Goal: Task Accomplishment & Management: Manage account settings

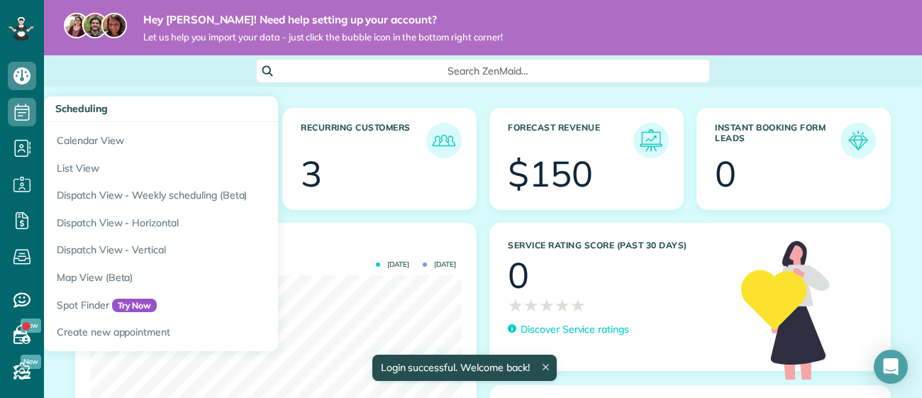
scroll to position [164, 371]
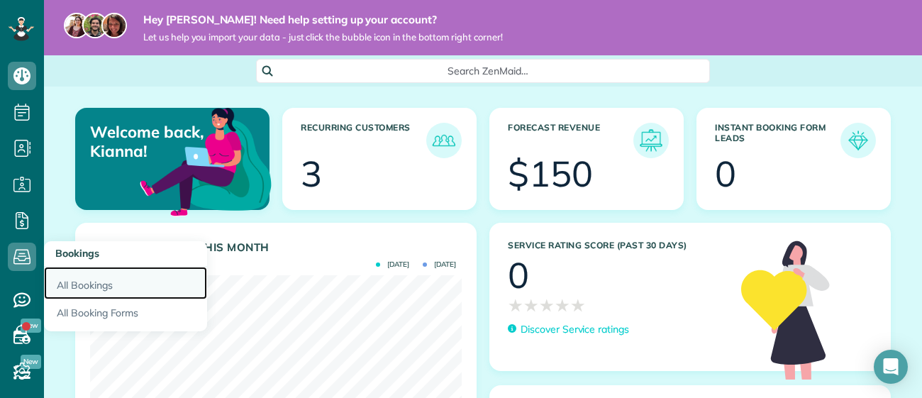
click at [56, 278] on link "All Bookings" at bounding box center [125, 283] width 163 height 33
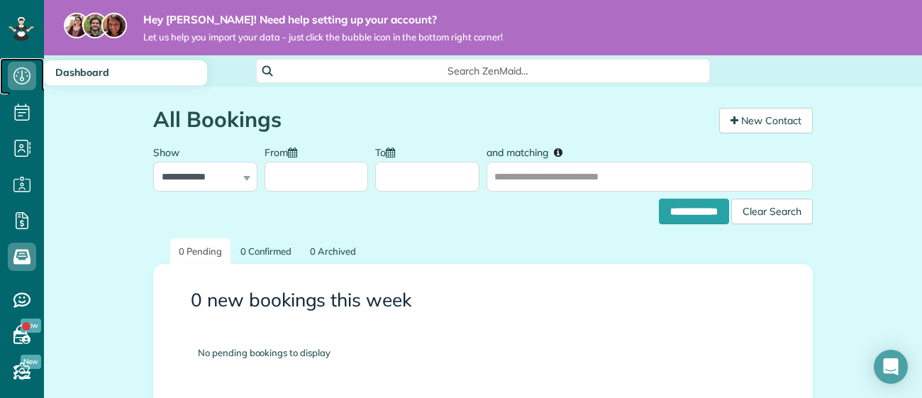
click at [16, 71] on icon at bounding box center [22, 76] width 28 height 28
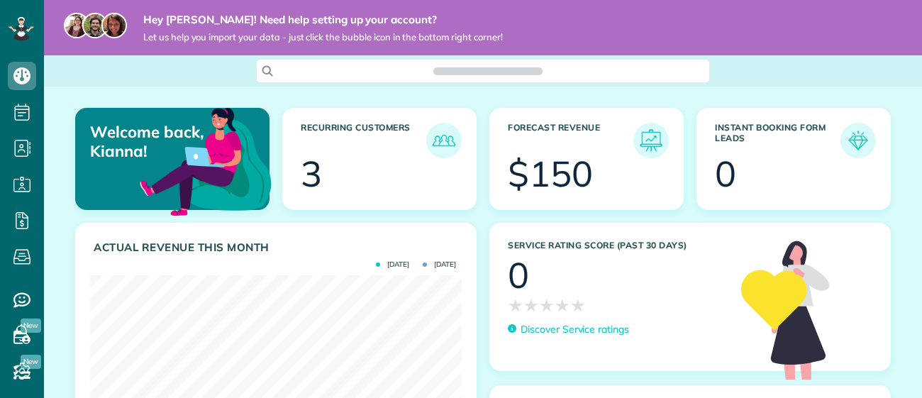
scroll to position [164, 371]
click at [23, 116] on icon at bounding box center [22, 112] width 28 height 28
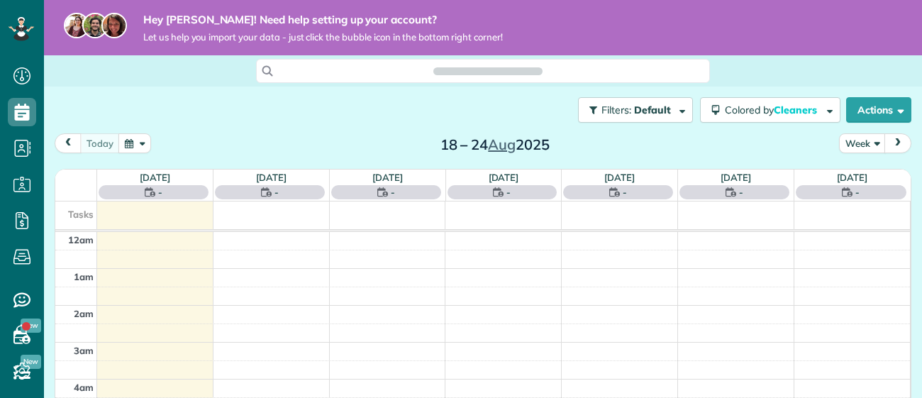
scroll to position [257, 0]
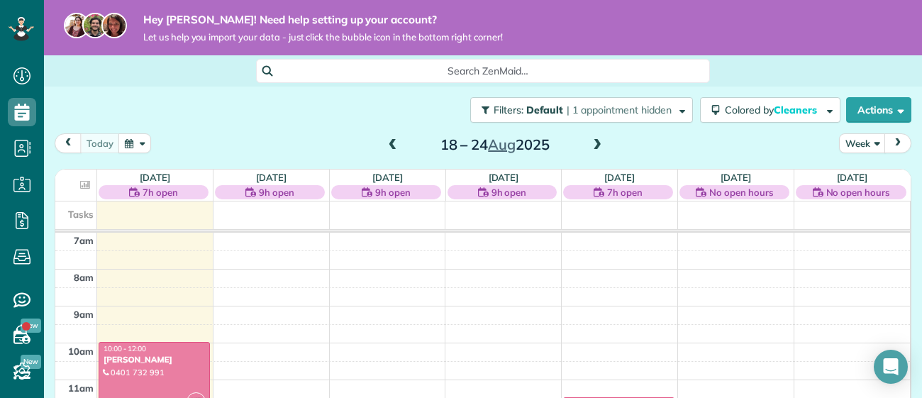
click at [184, 367] on div at bounding box center [154, 378] width 110 height 72
click at [0, 0] on div at bounding box center [0, 0] width 0 height 0
click at [184, 367] on div at bounding box center [154, 378] width 110 height 72
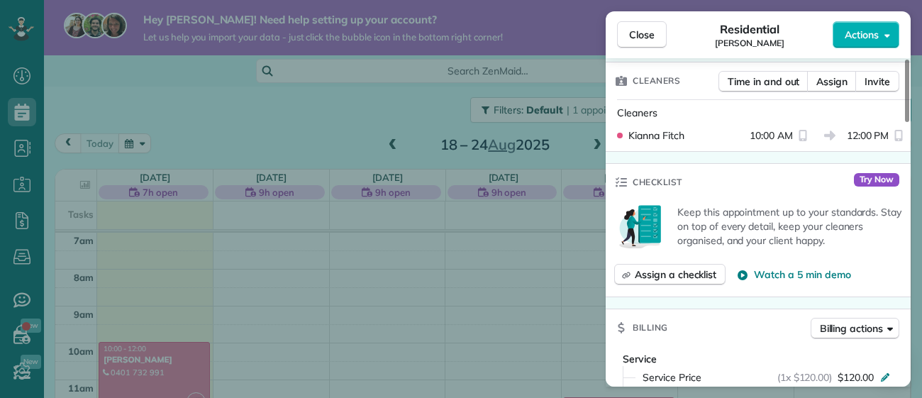
scroll to position [379, 0]
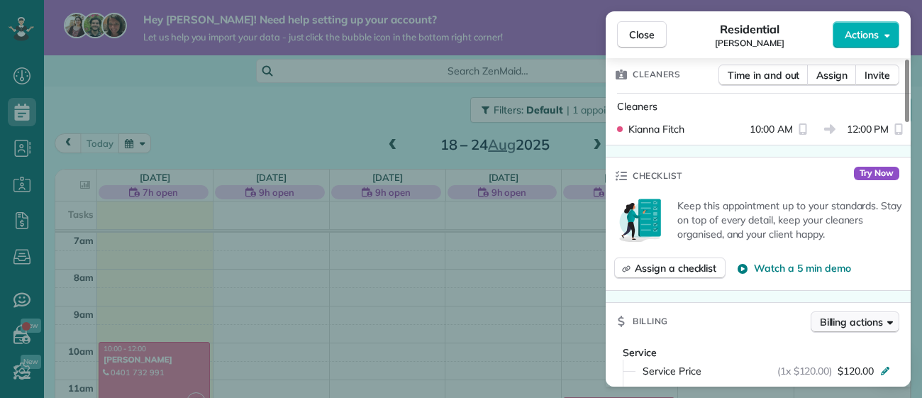
click at [837, 318] on span "Billing actions" at bounding box center [851, 322] width 63 height 14
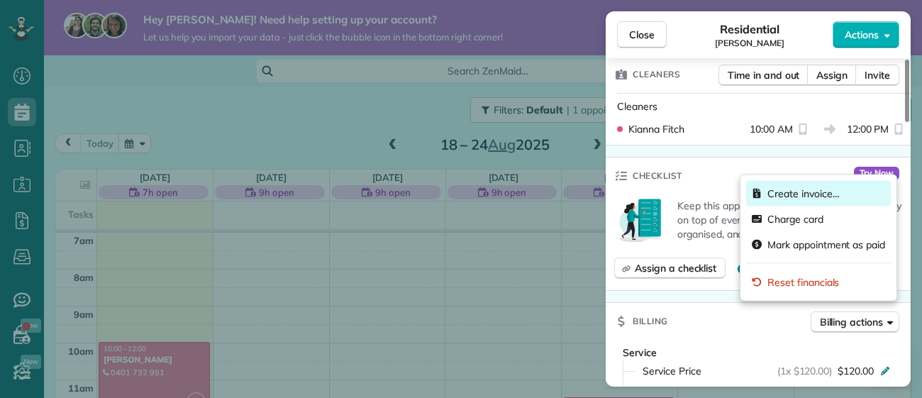
click at [796, 203] on div "Create invoice…" at bounding box center [818, 194] width 145 height 26
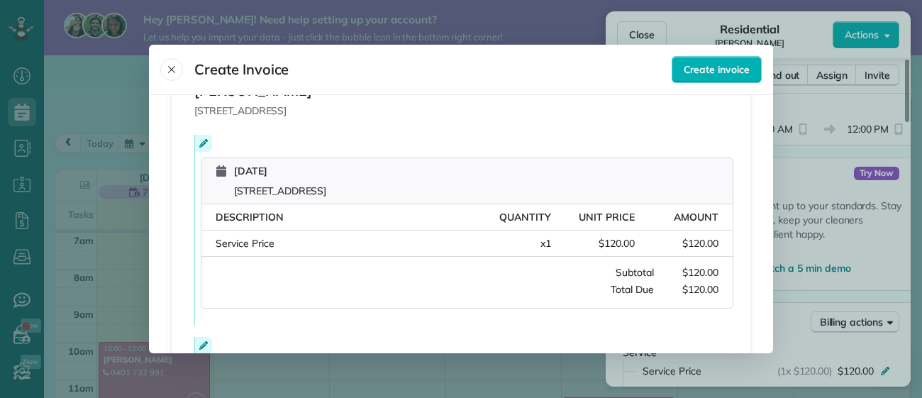
scroll to position [177, 0]
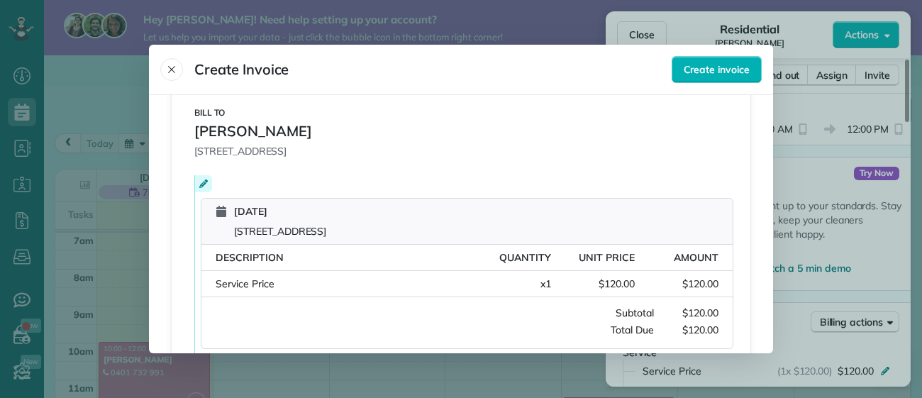
click at [205, 184] on icon at bounding box center [203, 183] width 9 height 9
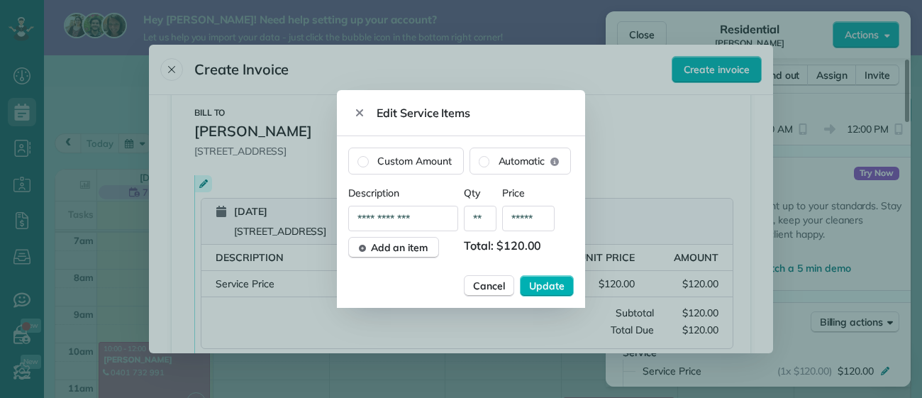
click at [377, 217] on input "**********" at bounding box center [403, 219] width 110 height 26
type input "**********"
click at [547, 291] on span "Update" at bounding box center [546, 286] width 35 height 14
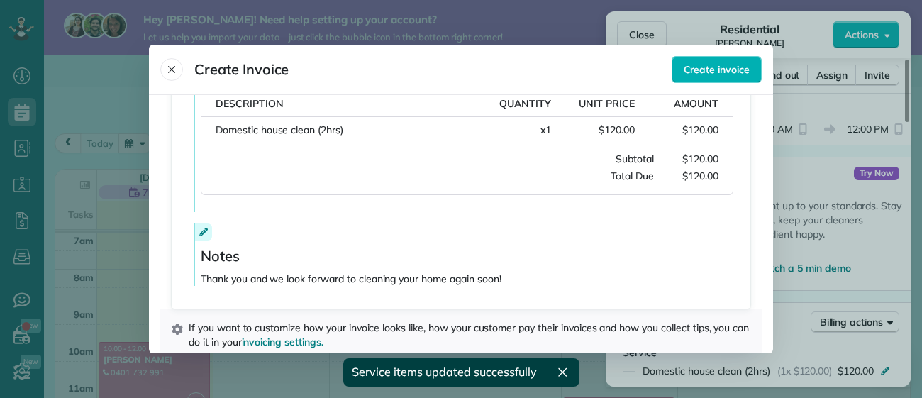
scroll to position [350, 0]
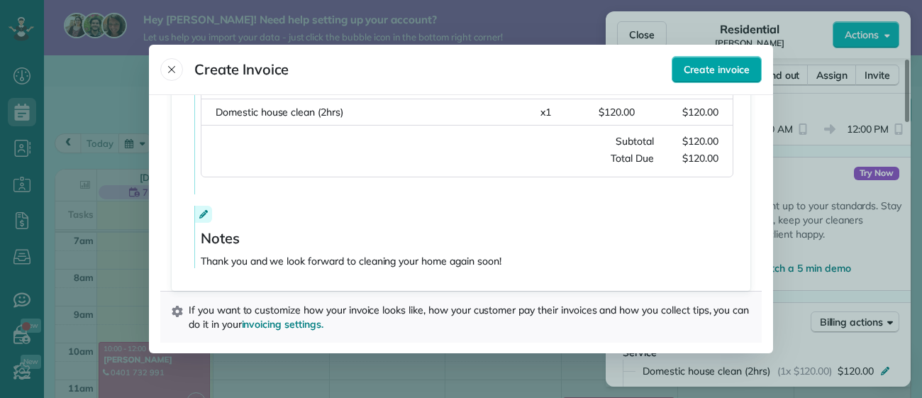
click at [707, 70] on span "Create invoice" at bounding box center [717, 69] width 66 height 14
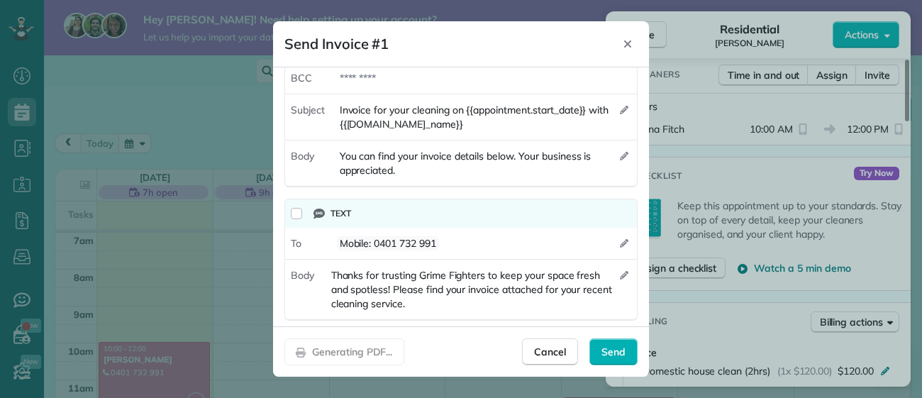
scroll to position [125, 0]
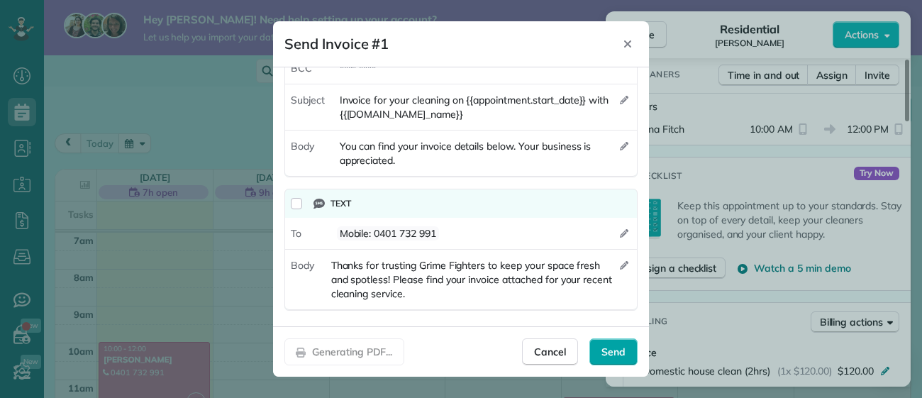
click at [608, 347] on span "Send" at bounding box center [613, 352] width 24 height 14
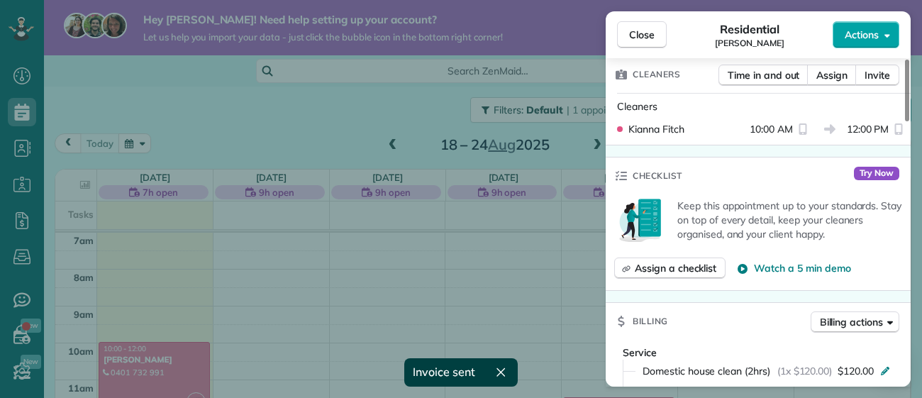
click at [882, 41] on button "Actions" at bounding box center [865, 34] width 67 height 27
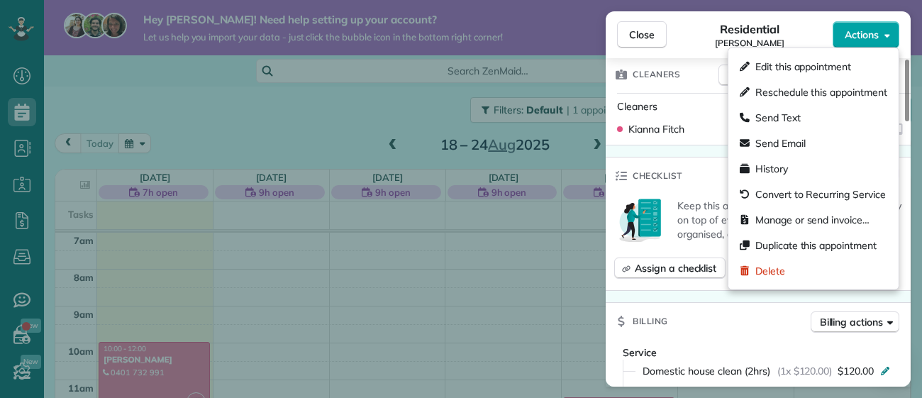
click at [854, 42] on button "Actions" at bounding box center [865, 34] width 67 height 27
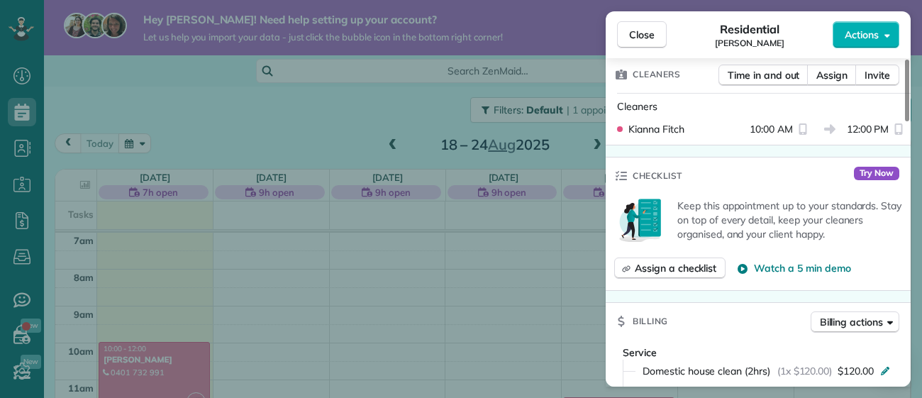
scroll to position [0, 0]
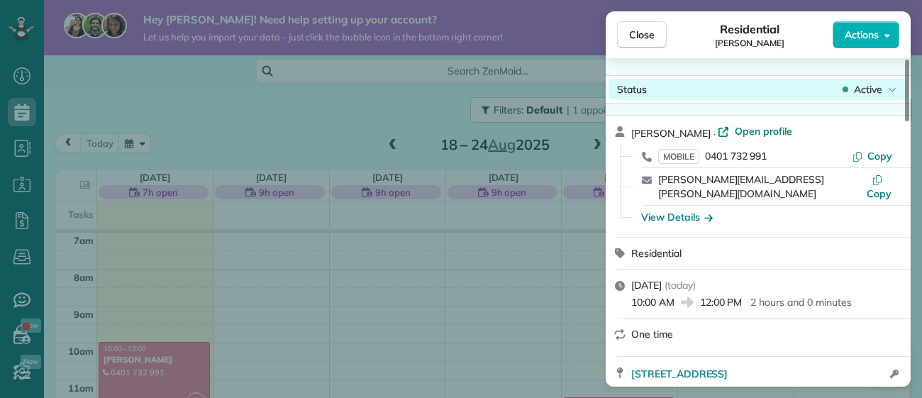
click at [886, 84] on div "Active" at bounding box center [870, 89] width 60 height 14
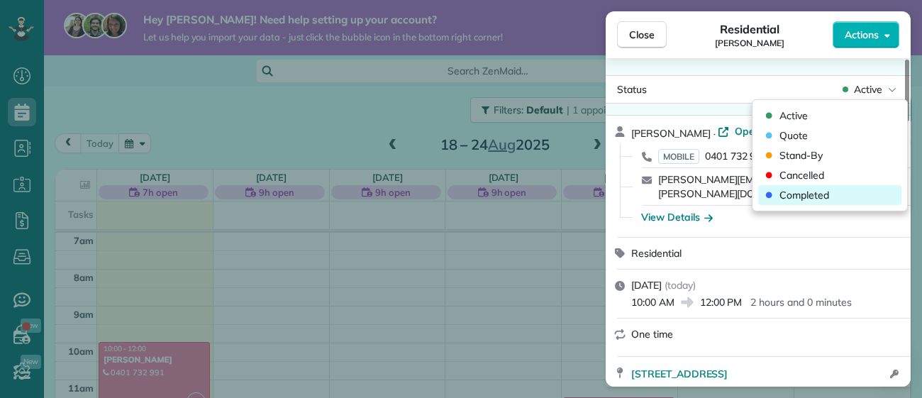
click at [801, 197] on span "Completed" at bounding box center [804, 195] width 50 height 14
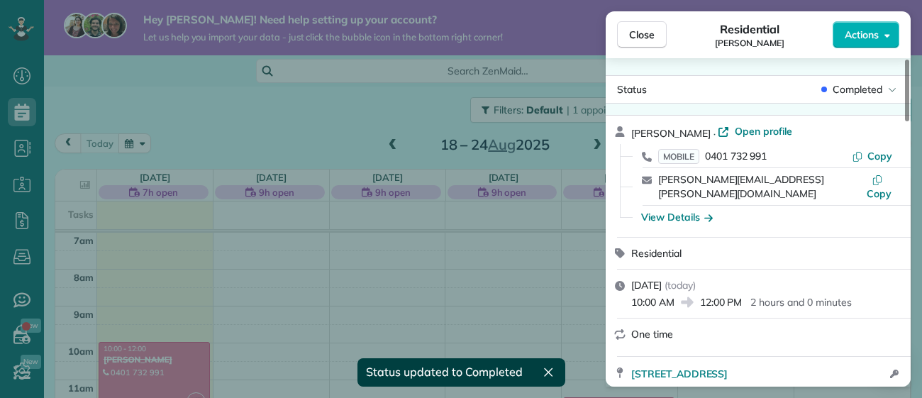
click at [801, 210] on div "View Details" at bounding box center [766, 217] width 262 height 14
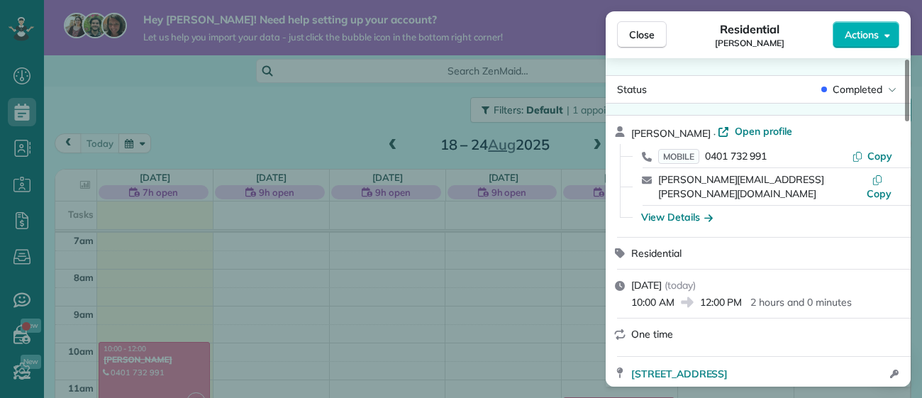
click at [575, 12] on div "Close Residential Brooke Wilson Actions Status Completed Brooke Wilson · Open p…" at bounding box center [461, 199] width 922 height 398
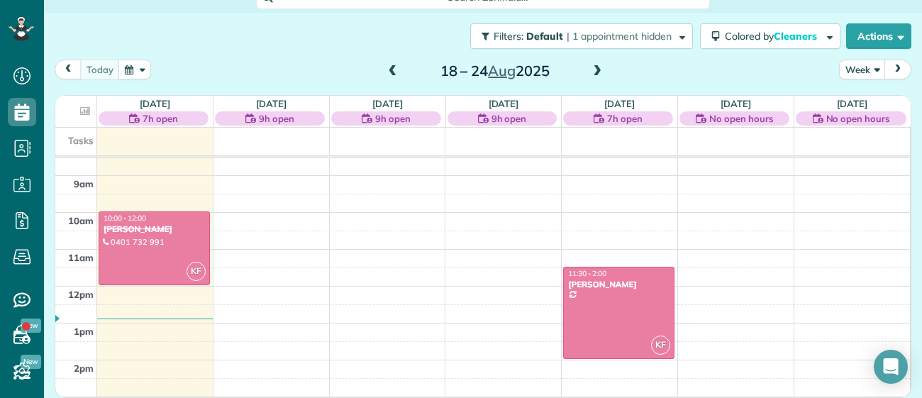
scroll to position [320, 0]
